Goal: Information Seeking & Learning: Learn about a topic

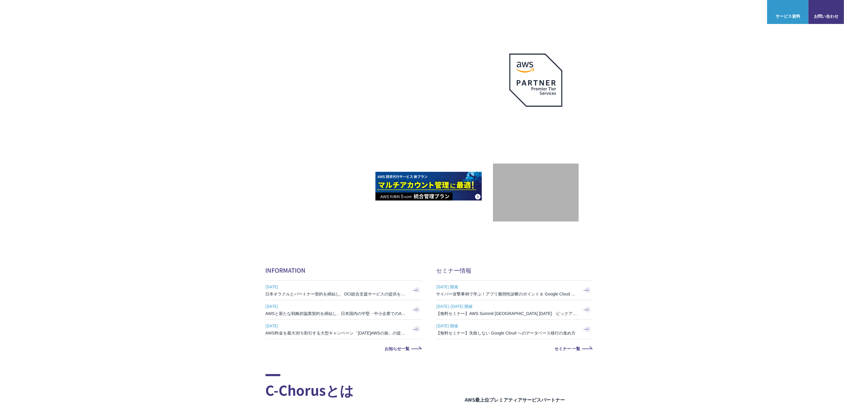
click at [376, 131] on link "AWSファイルサーバー構築パッケージ" at bounding box center [378, 133] width 68 height 12
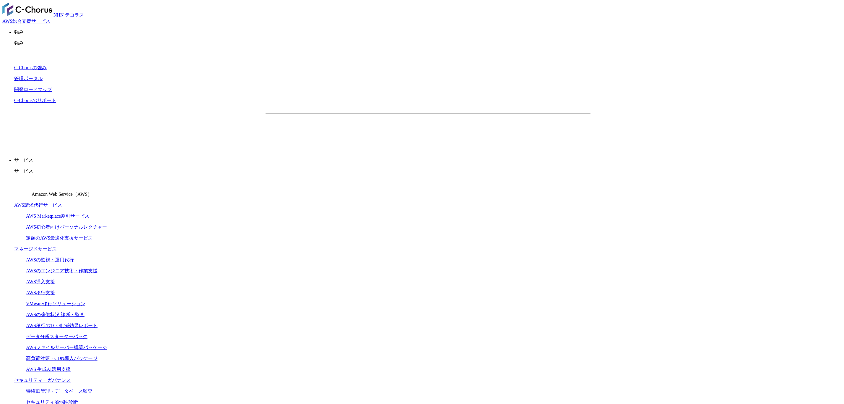
click at [85, 312] on link "AWSの稼働状況 診断・監査" at bounding box center [55, 314] width 59 height 5
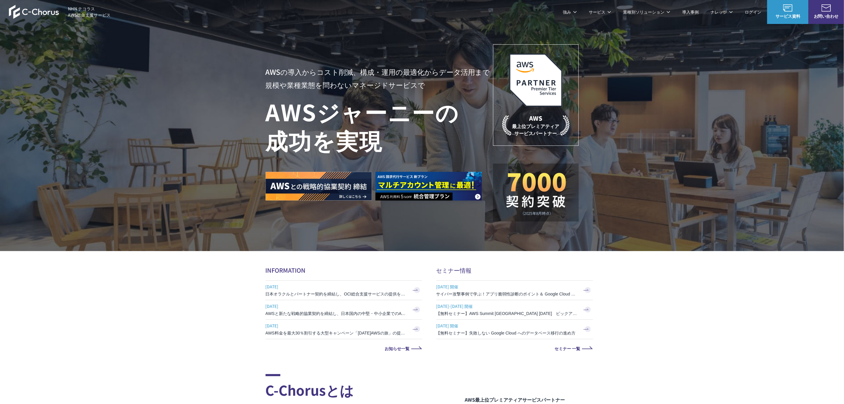
click at [373, 152] on link "AWS 生成AI活用支援" at bounding box center [363, 154] width 38 height 6
